Goal: Transaction & Acquisition: Purchase product/service

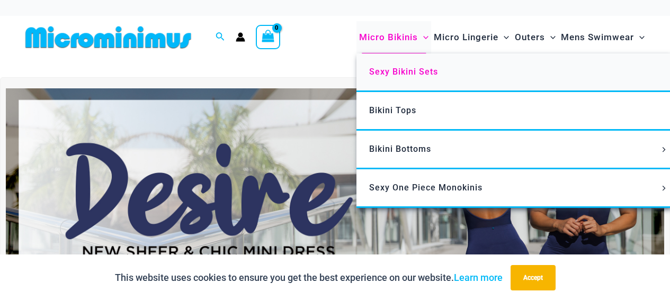
click at [420, 67] on span "Sexy Bikini Sets" at bounding box center [403, 72] width 69 height 10
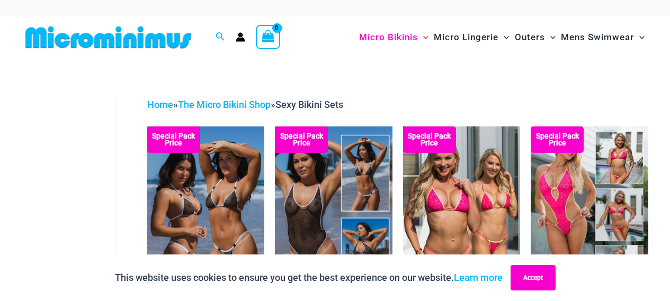
click at [548, 276] on button "Accept" at bounding box center [533, 277] width 45 height 25
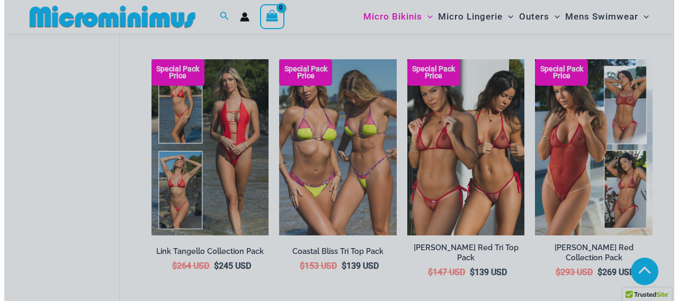
scroll to position [683, 0]
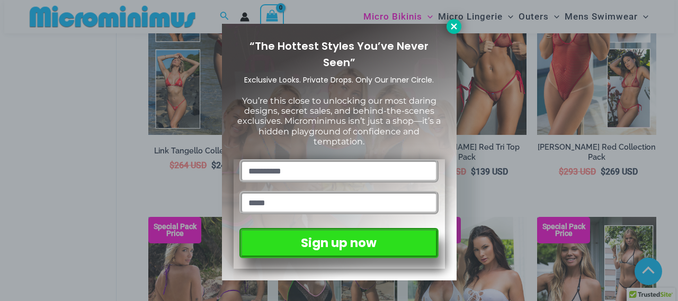
click at [454, 25] on icon at bounding box center [454, 26] width 6 height 6
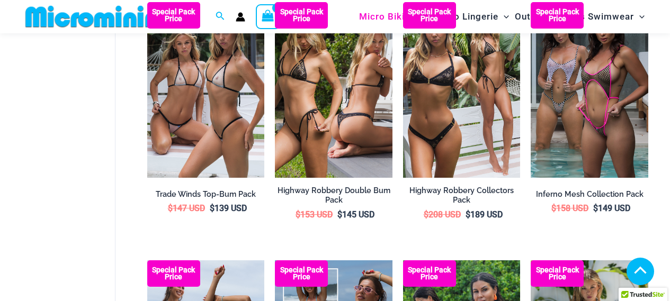
scroll to position [1102, 0]
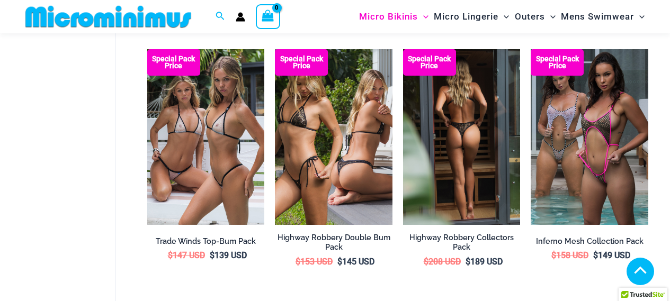
click at [411, 231] on li "Special Pack Price Highway Robbery Collectors Pack $ 208 USD Original price was…" at bounding box center [462, 166] width 118 height 235
click at [421, 234] on h2 "Highway Robbery Collectors Pack" at bounding box center [462, 243] width 118 height 20
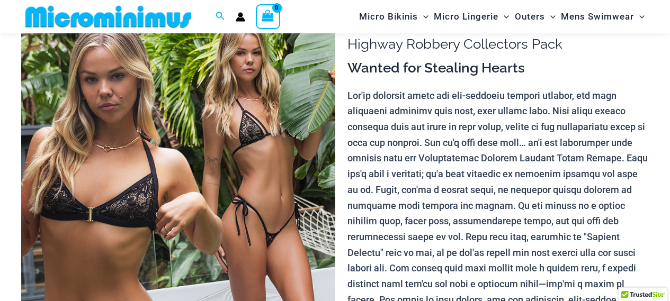
scroll to position [46, 0]
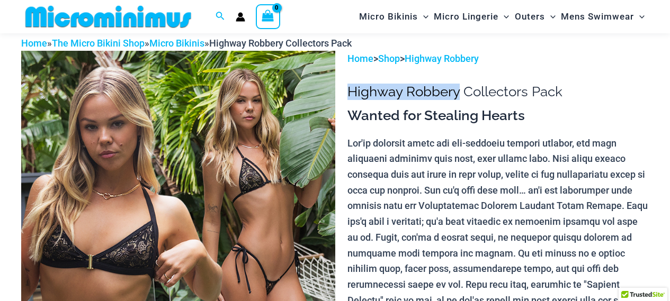
drag, startPoint x: 350, startPoint y: 95, endPoint x: 457, endPoint y: 90, distance: 106.6
click at [457, 90] on h1 "Highway Robbery Collectors Pack" at bounding box center [498, 92] width 301 height 16
copy h1 "Highway Robbery"
